Goal: Transaction & Acquisition: Purchase product/service

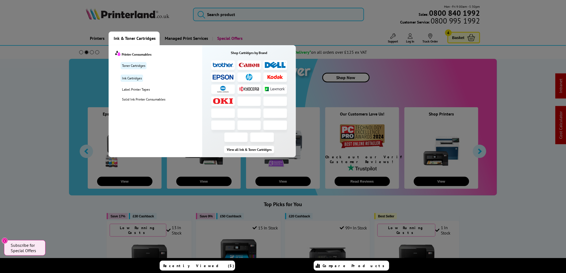
click at [127, 36] on span "Ink & Toner Cartridges" at bounding box center [135, 39] width 42 height 14
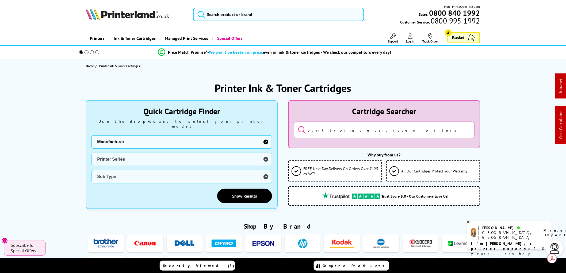
click at [267, 138] on select "Manufacturer Brother Canon Cubify Dell Dymo Epson HP Kodak Konica Minolta Kyoce…" at bounding box center [181, 141] width 180 height 13
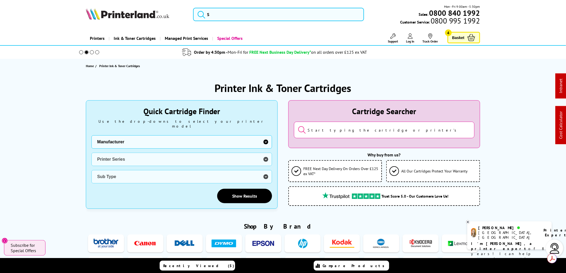
select select "11997"
click at [91, 135] on select "Manufacturer Brother Canon Cubify Dell Dymo Epson HP Kodak Konica Minolta Kyoce…" at bounding box center [181, 141] width 180 height 13
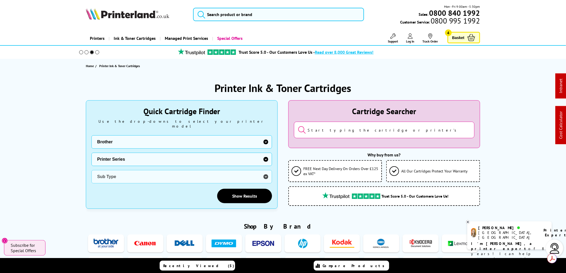
click at [266, 154] on select "Printer Series DCP Inkjet Series FAX Inkjet Series HL Inkjet Series MFC Inkjet …" at bounding box center [181, 159] width 180 height 13
select select "32909"
click at [91, 153] on select "Printer Series DCP Inkjet Series FAX Inkjet Series HL Inkjet Series MFC Inkjet …" at bounding box center [181, 159] width 180 height 13
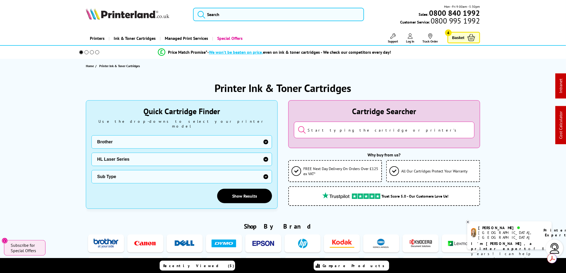
click at [267, 172] on select "Sub Type Brother HL-1030 Brother HL-1110 Brother HL-1112 Brother HL-1210W Broth…" at bounding box center [181, 176] width 180 height 13
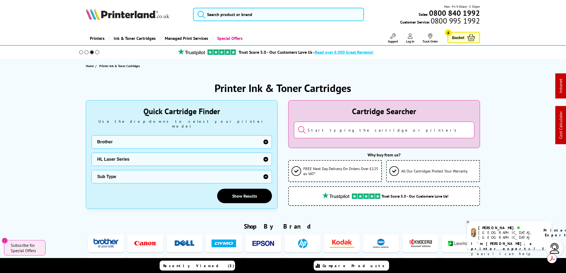
select select "39014"
click at [91, 170] on select "Sub Type Brother HL-1030 Brother HL-1110 Brother HL-1112 Brother HL-1210W Broth…" at bounding box center [181, 176] width 180 height 13
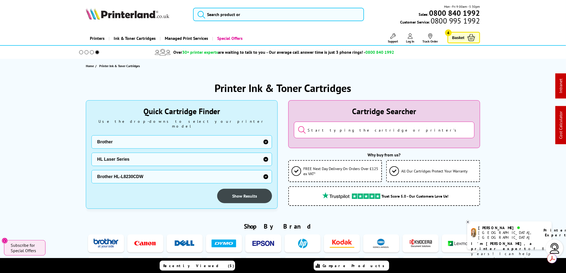
click at [240, 191] on link "Show Results" at bounding box center [244, 196] width 55 height 14
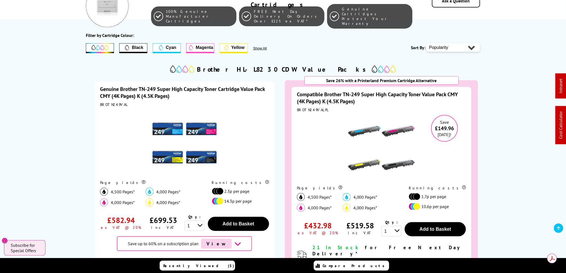
scroll to position [89, 0]
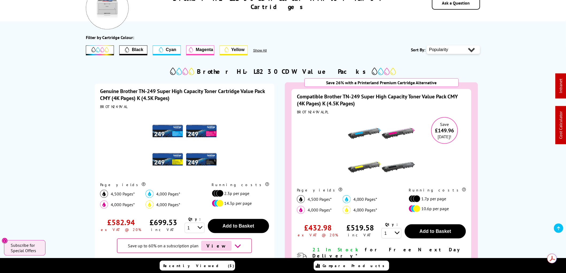
click at [167, 133] on img at bounding box center [184, 145] width 67 height 67
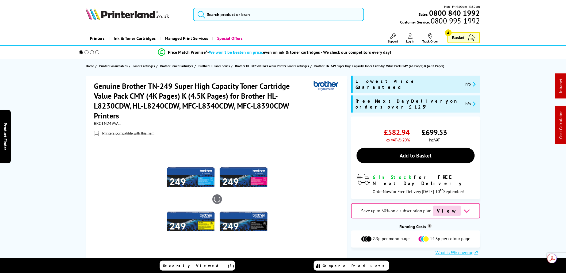
click at [196, 180] on img at bounding box center [217, 199] width 105 height 105
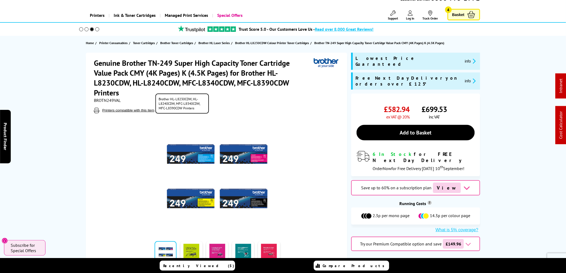
scroll to position [59, 0]
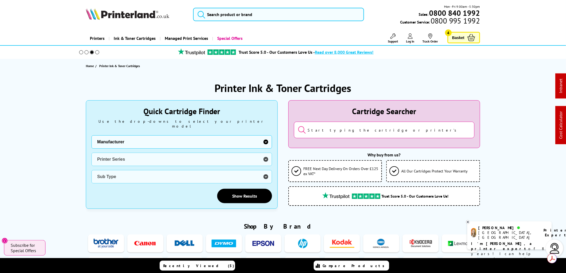
click at [267, 137] on select "Manufacturer Brother Canon Cubify Dell Dymo Epson HP Kodak Konica Minolta Kyoce…" at bounding box center [181, 141] width 180 height 13
select select "11997"
click at [91, 135] on select "Manufacturer Brother Canon Cubify Dell Dymo Epson HP Kodak Konica Minolta Kyoce…" at bounding box center [181, 141] width 180 height 13
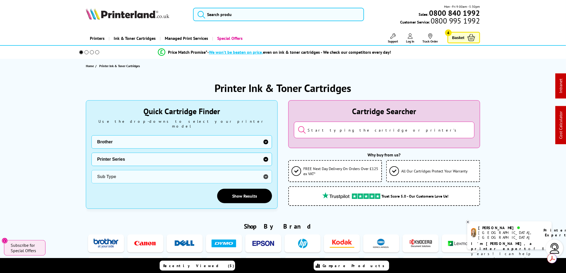
click at [265, 155] on select "Printer Series DCP Inkjet Series FAX Inkjet Series HL Inkjet Series MFC Inkjet …" at bounding box center [181, 159] width 180 height 13
select select "32910"
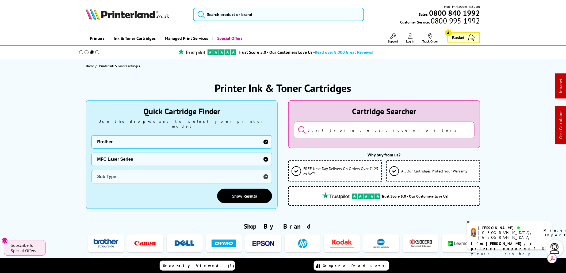
click at [91, 153] on select "Printer Series DCP Inkjet Series FAX Inkjet Series HL Inkjet Series MFC Inkjet …" at bounding box center [181, 159] width 180 height 13
click at [265, 171] on select "Sub Type Brother MFC-1810 Brother MFC-1910W Brother MFC-4800 Brother MFC-7225 B…" at bounding box center [181, 176] width 180 height 13
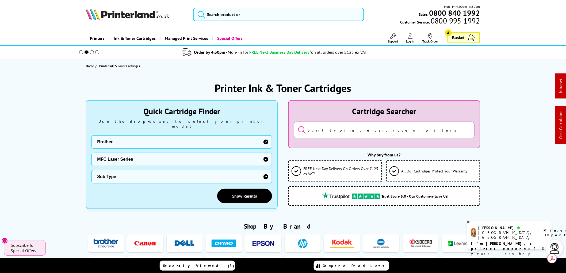
select select "33052"
click at [91, 170] on select "Sub Type Brother MFC-1810 Brother MFC-1910W Brother MFC-4800 Brother MFC-7225 B…" at bounding box center [181, 176] width 180 height 13
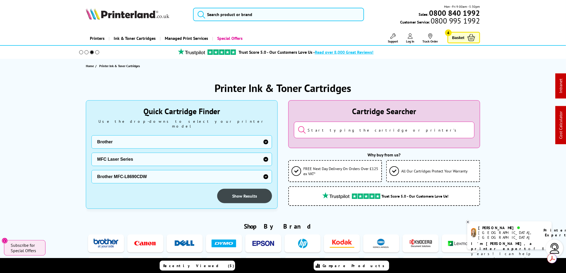
click at [242, 190] on link "Show Results" at bounding box center [244, 196] width 55 height 14
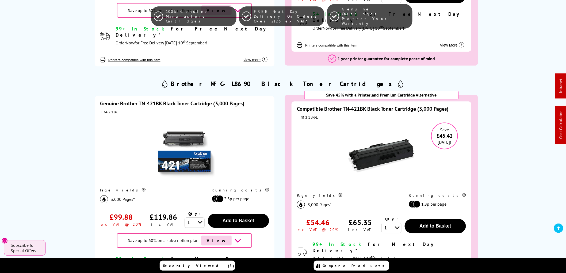
scroll to position [564, 0]
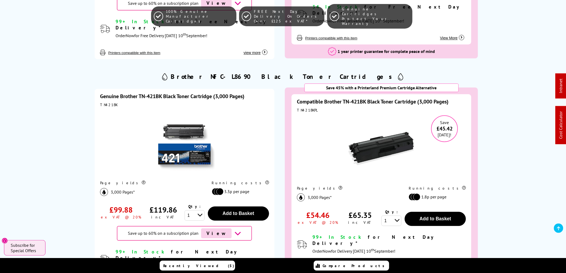
click at [183, 141] on img at bounding box center [184, 143] width 67 height 67
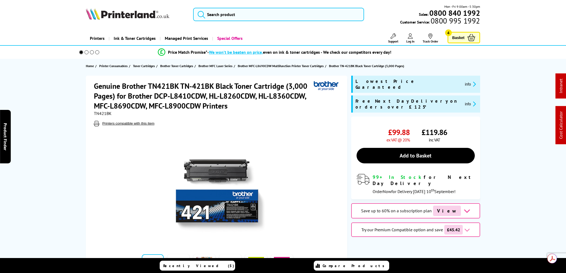
click at [194, 176] on img at bounding box center [217, 189] width 105 height 105
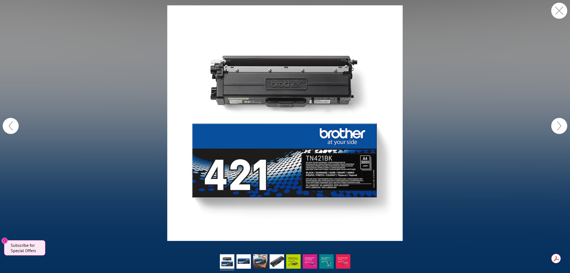
click at [262, 79] on img at bounding box center [285, 123] width 236 height 236
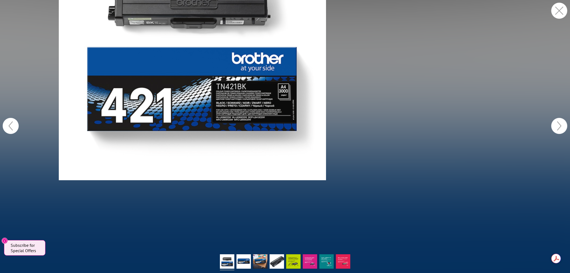
click at [213, 99] on figure at bounding box center [285, 126] width 570 height 252
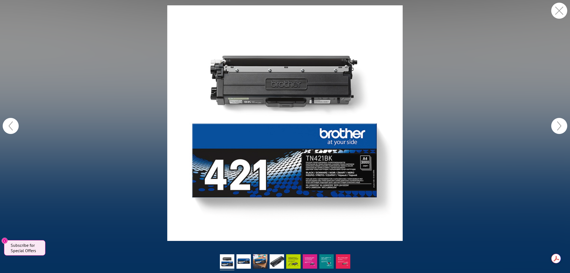
click at [563, 130] on button "button" at bounding box center [559, 126] width 16 height 16
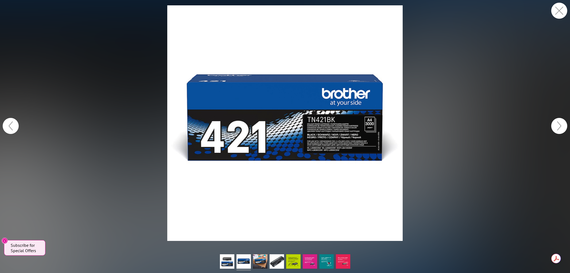
click at [563, 130] on button "button" at bounding box center [559, 126] width 16 height 16
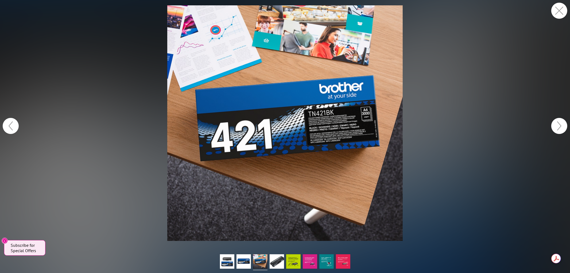
click at [563, 130] on button "button" at bounding box center [559, 126] width 16 height 16
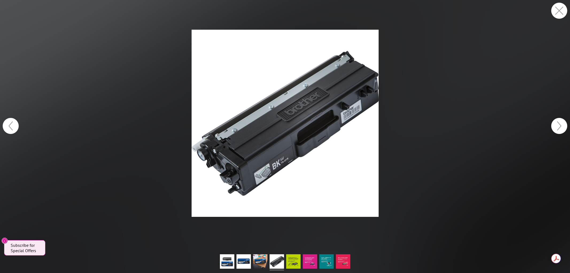
click at [563, 130] on button "button" at bounding box center [559, 126] width 16 height 16
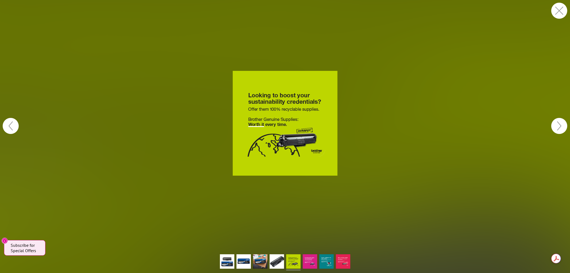
click at [563, 130] on button "button" at bounding box center [559, 126] width 16 height 16
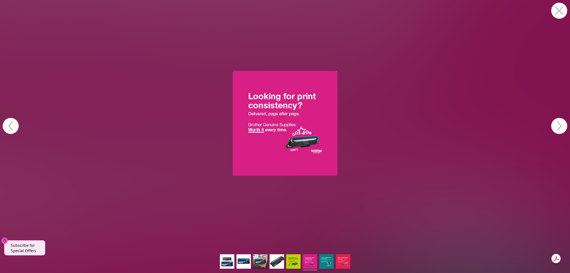
click at [563, 130] on button "button" at bounding box center [559, 126] width 16 height 16
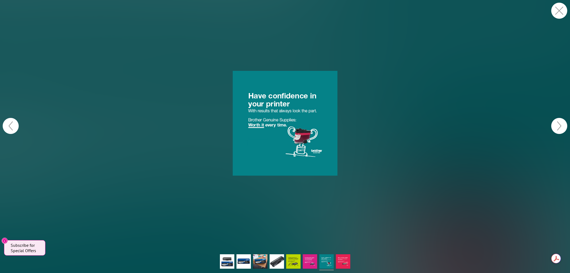
click at [563, 130] on button "button" at bounding box center [559, 126] width 16 height 16
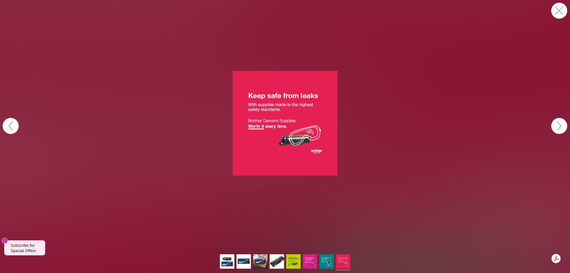
click at [563, 130] on button "button" at bounding box center [559, 126] width 16 height 16
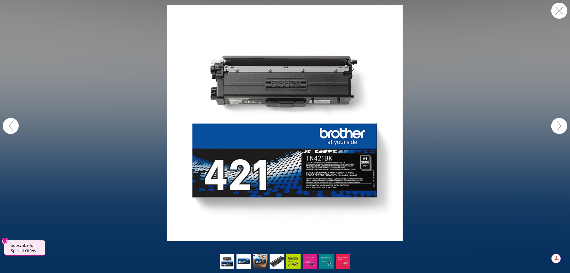
click at [564, 130] on button "button" at bounding box center [559, 126] width 16 height 16
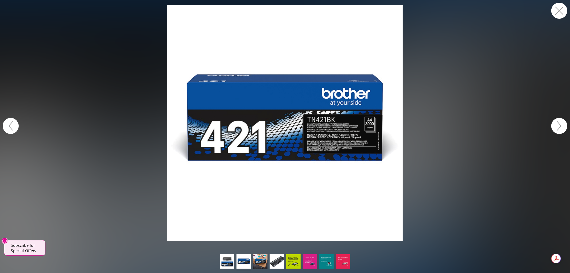
click at [564, 130] on button "button" at bounding box center [559, 126] width 16 height 16
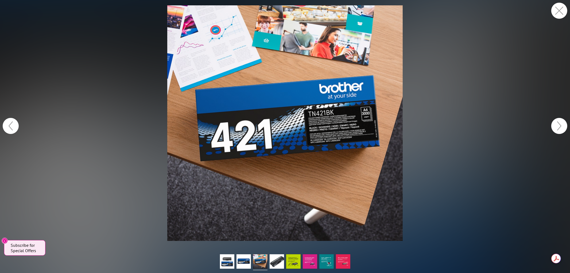
click at [564, 130] on button "button" at bounding box center [559, 126] width 16 height 16
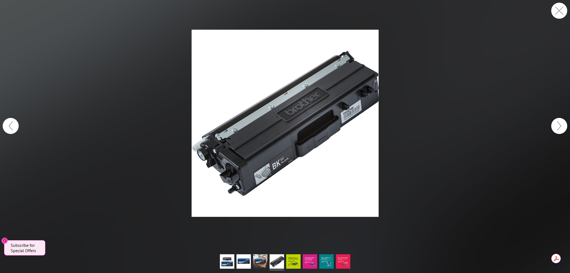
click at [564, 130] on button "button" at bounding box center [559, 126] width 16 height 16
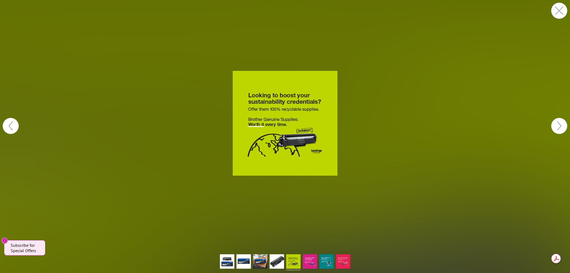
click at [564, 130] on button "button" at bounding box center [559, 126] width 16 height 16
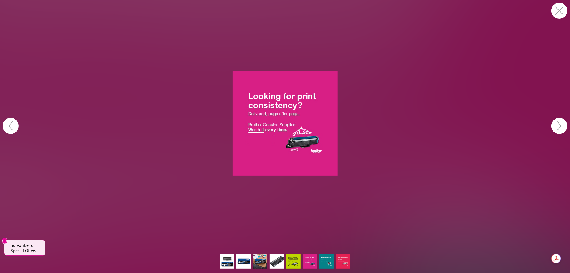
click at [564, 130] on button "button" at bounding box center [559, 126] width 16 height 16
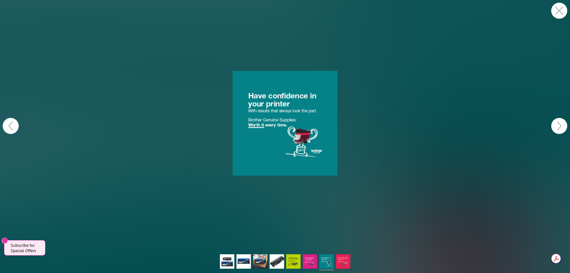
click at [564, 130] on button "button" at bounding box center [559, 126] width 16 height 16
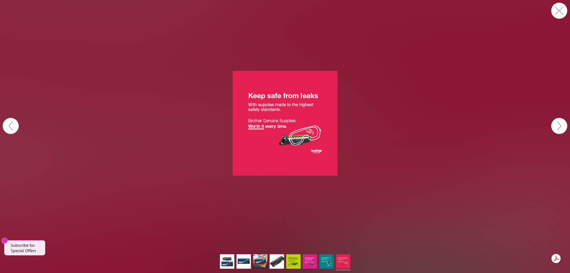
click at [565, 130] on button "button" at bounding box center [559, 126] width 16 height 16
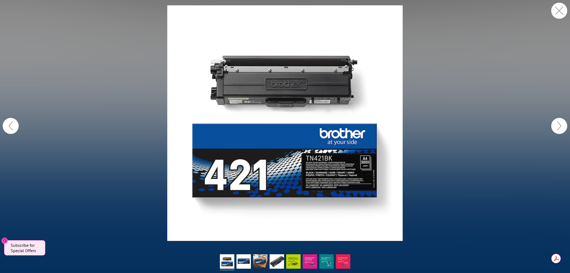
click at [558, 10] on button "button" at bounding box center [559, 11] width 16 height 16
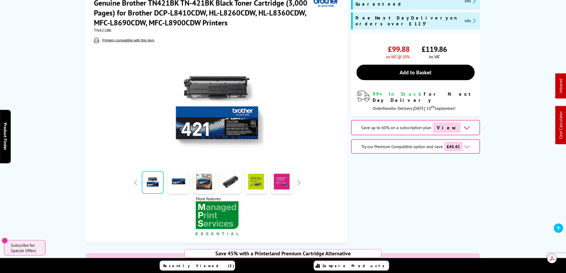
scroll to position [89, 0]
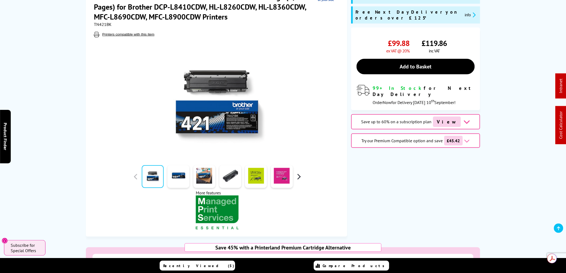
click at [299, 178] on button "button" at bounding box center [299, 177] width 8 height 8
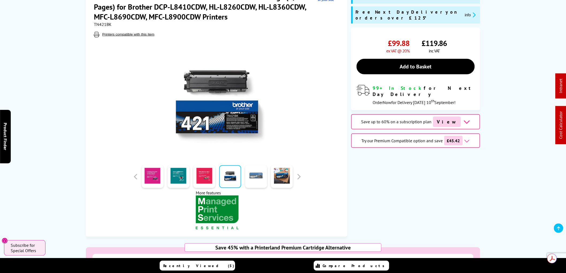
click at [259, 180] on link at bounding box center [256, 176] width 22 height 23
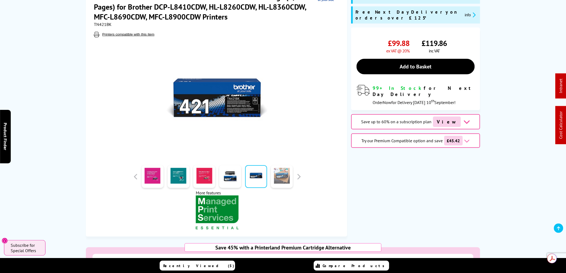
click at [282, 179] on link at bounding box center [282, 176] width 22 height 23
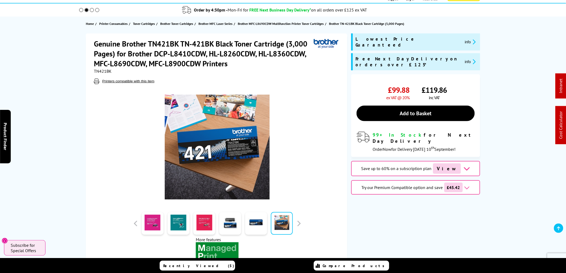
scroll to position [59, 0]
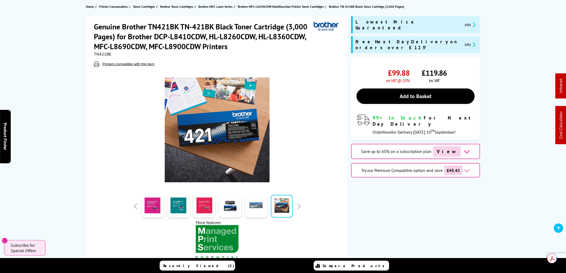
click at [257, 212] on link at bounding box center [256, 206] width 22 height 23
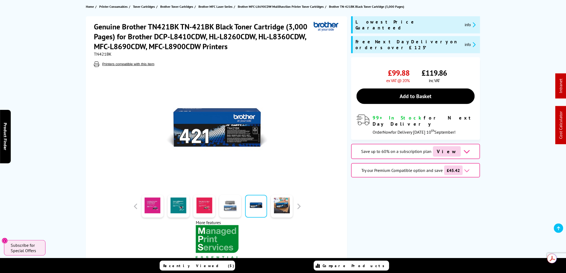
click at [233, 208] on link at bounding box center [230, 206] width 22 height 23
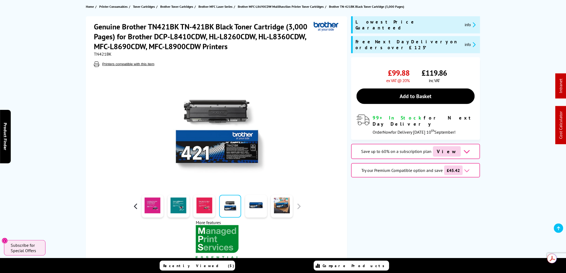
click at [135, 206] on button "button" at bounding box center [136, 206] width 8 height 8
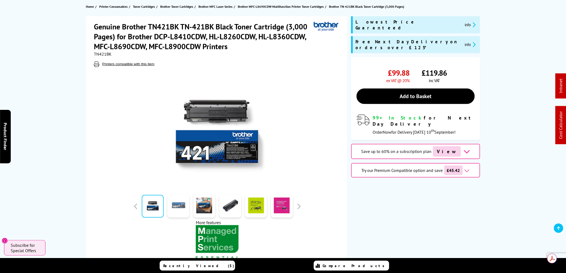
click at [178, 206] on link at bounding box center [178, 206] width 22 height 23
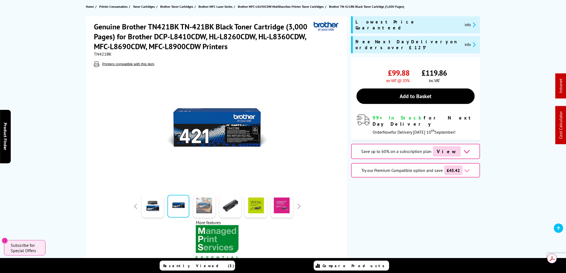
click at [205, 208] on link at bounding box center [204, 206] width 22 height 23
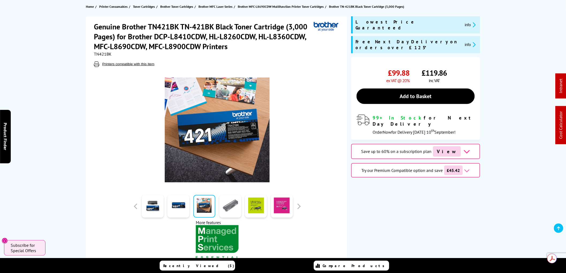
click at [231, 208] on link at bounding box center [230, 206] width 22 height 23
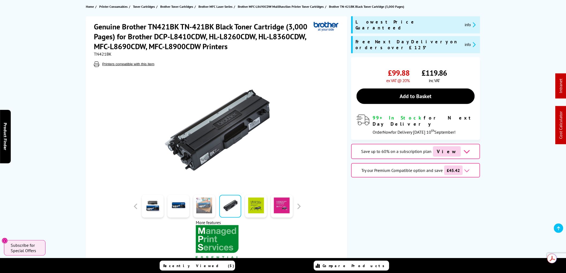
click at [204, 204] on link at bounding box center [204, 206] width 22 height 23
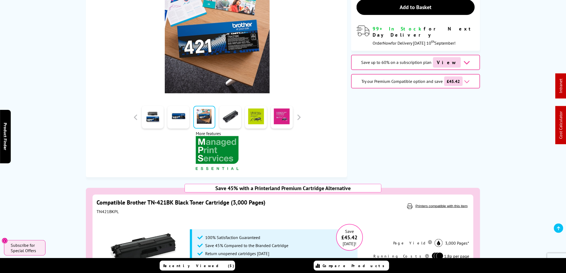
scroll to position [0, 0]
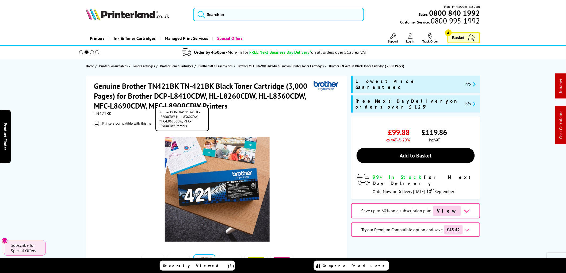
click at [134, 123] on button "Printers compatible with this item" at bounding box center [128, 123] width 55 height 5
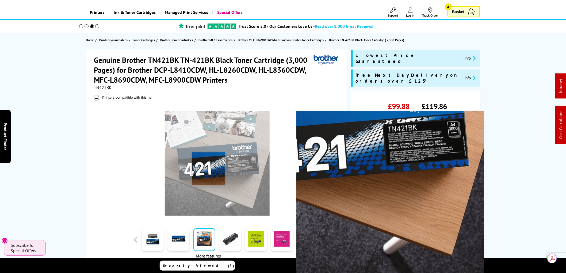
scroll to position [59, 0]
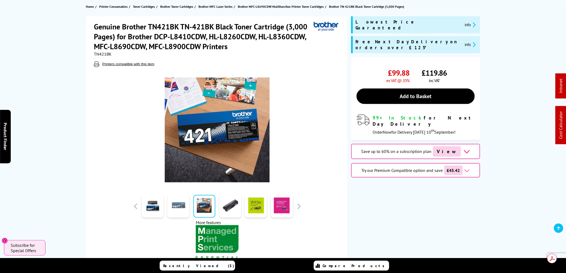
click at [173, 209] on link at bounding box center [178, 206] width 22 height 23
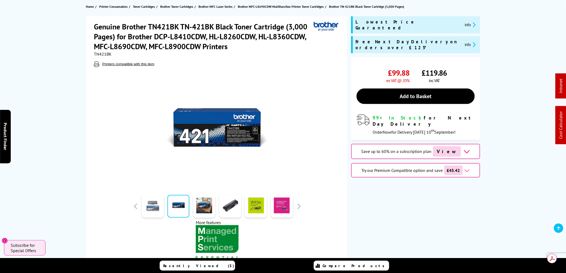
click at [145, 209] on link at bounding box center [153, 206] width 22 height 23
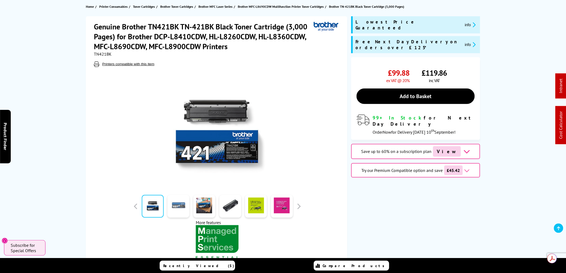
click at [176, 204] on link at bounding box center [178, 206] width 22 height 23
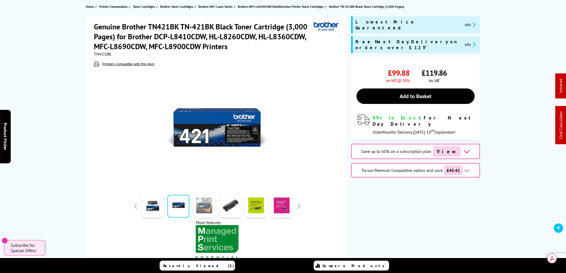
click at [203, 206] on link at bounding box center [204, 206] width 22 height 23
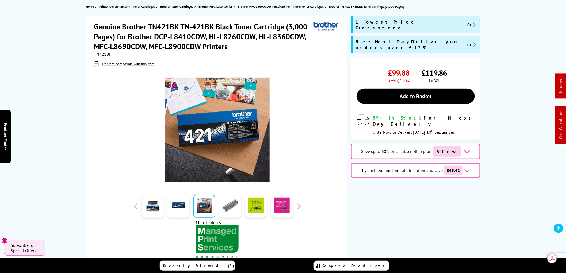
click at [227, 205] on link at bounding box center [230, 206] width 22 height 23
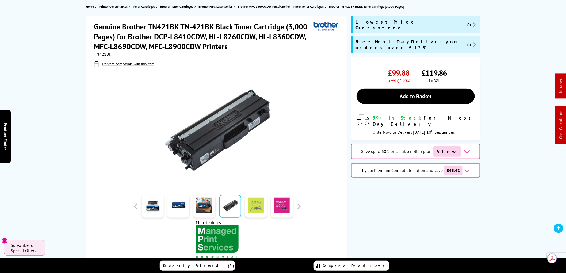
click at [256, 206] on link at bounding box center [256, 206] width 22 height 23
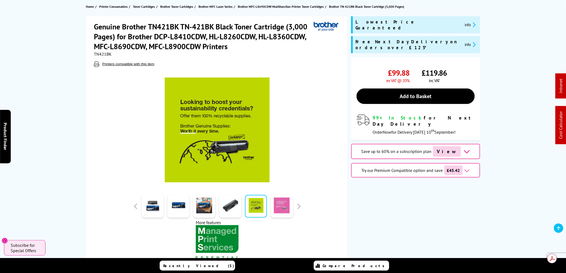
click at [278, 207] on link at bounding box center [282, 206] width 22 height 23
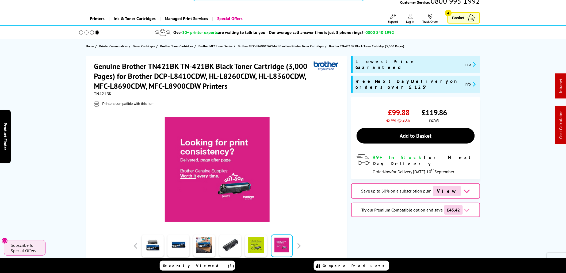
scroll to position [0, 0]
